Goal: Task Accomplishment & Management: Manage account settings

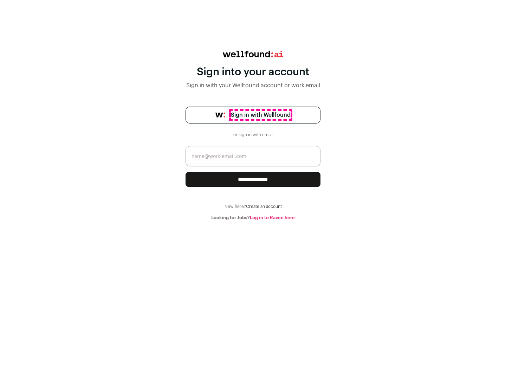
click at [261, 115] on span "Sign in with Wellfound" at bounding box center [261, 115] width 60 height 8
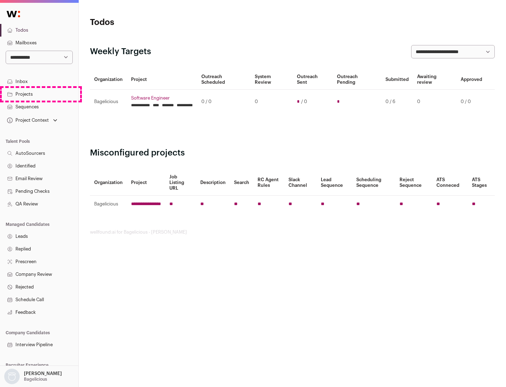
click at [39, 94] on link "Projects" at bounding box center [39, 94] width 78 height 13
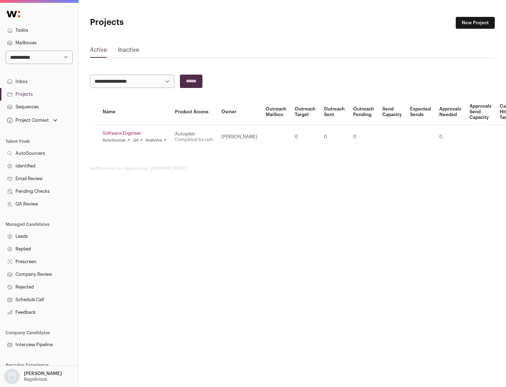
click at [137, 133] on link "Software Engineer" at bounding box center [135, 133] width 64 height 6
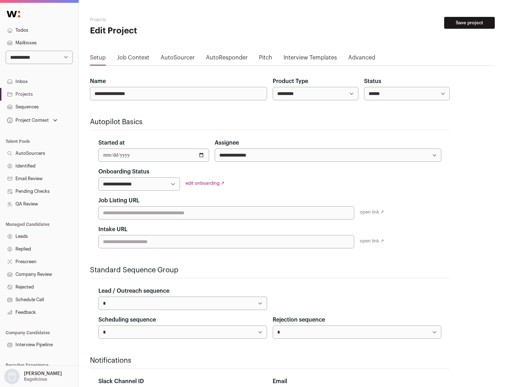
click at [470, 23] on button "Save project" at bounding box center [469, 23] width 51 height 12
